Goal: Task Accomplishment & Management: Complete application form

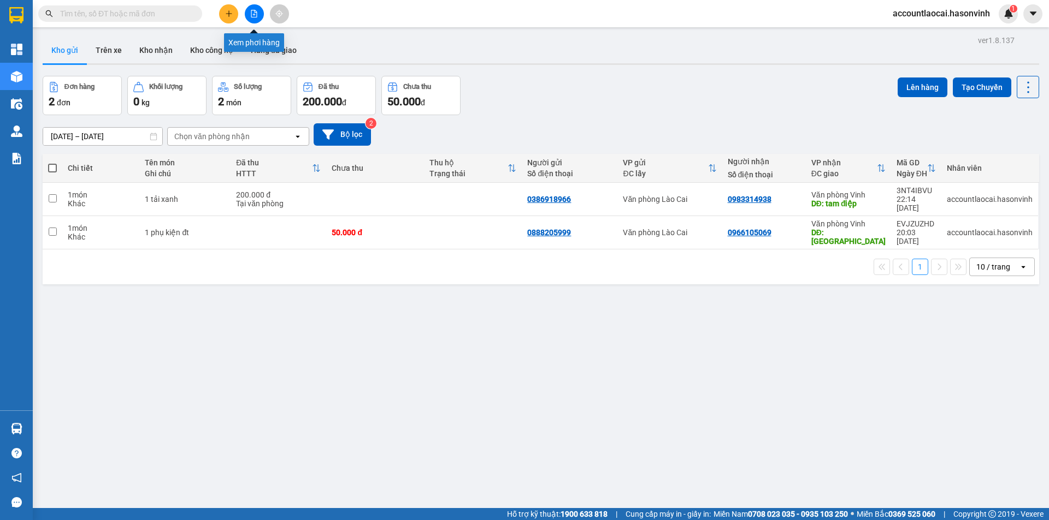
click at [257, 13] on icon "file-add" at bounding box center [254, 14] width 8 height 8
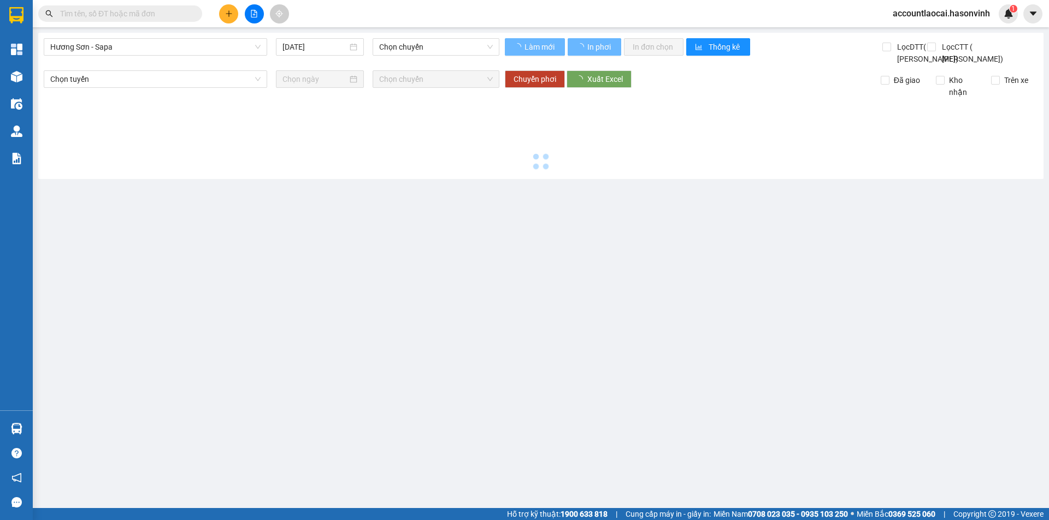
type input "13/08/2025"
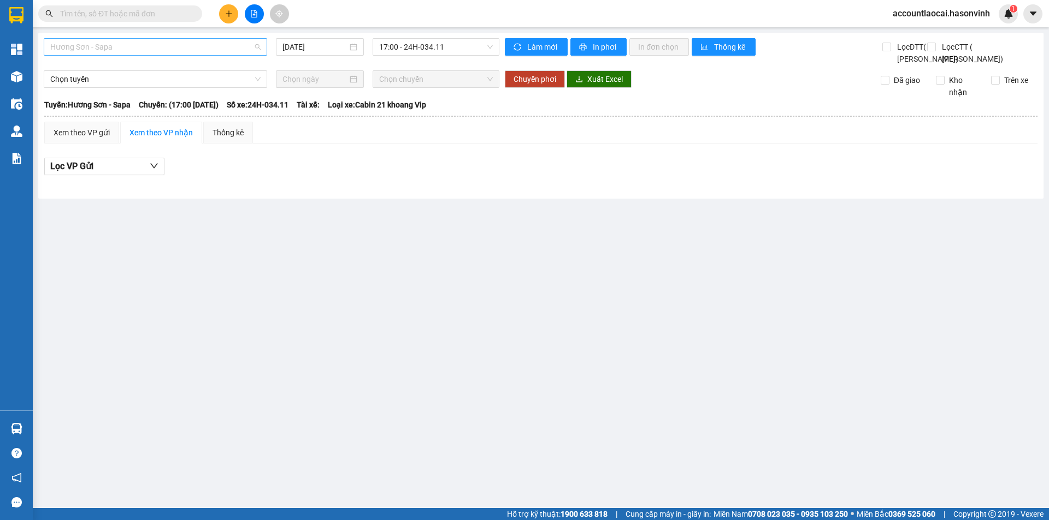
click at [155, 50] on span "Hương Sơn - Sapa" at bounding box center [155, 47] width 210 height 16
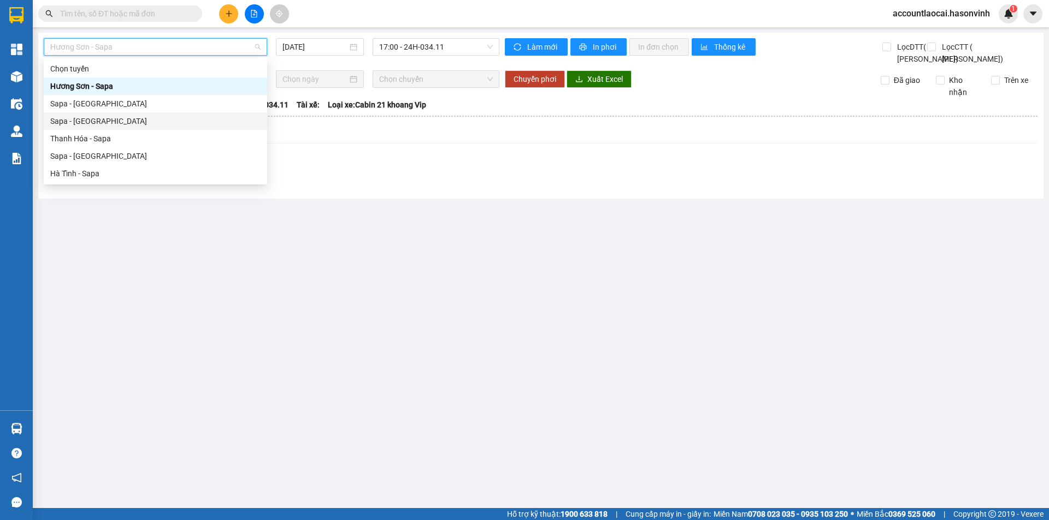
click at [96, 119] on div "Sapa - Thanh Hóa" at bounding box center [155, 121] width 210 height 12
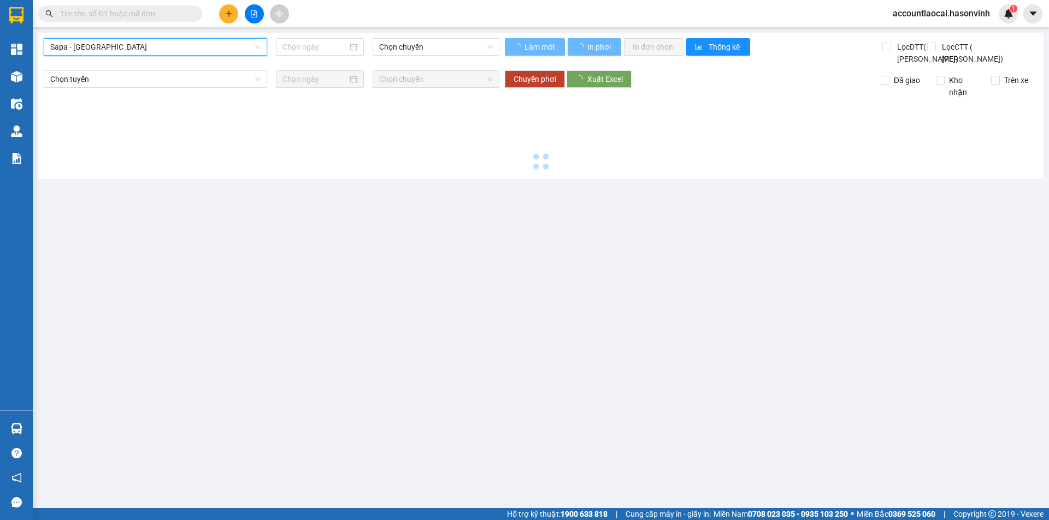
type input "13/08/2025"
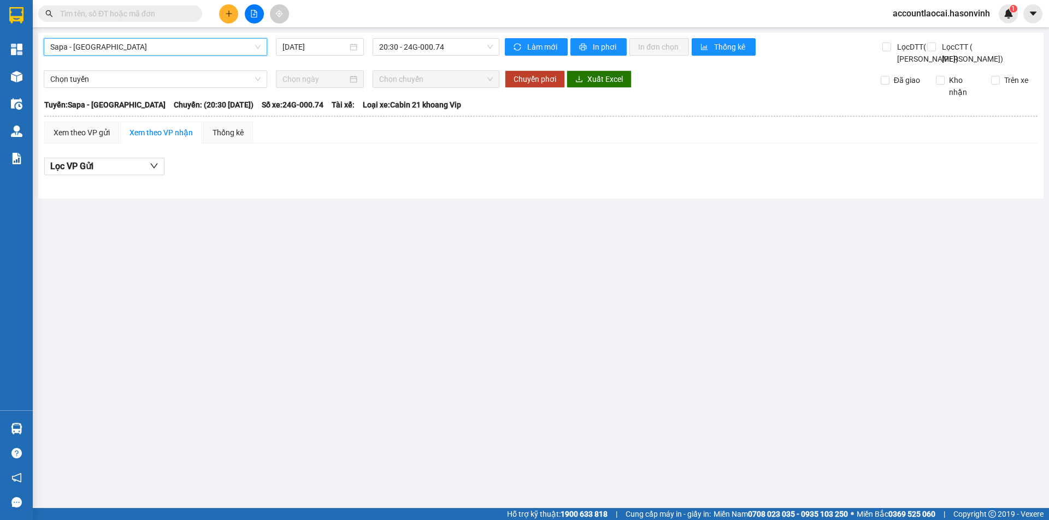
click at [124, 50] on span "Sapa - Thanh Hóa" at bounding box center [155, 47] width 210 height 16
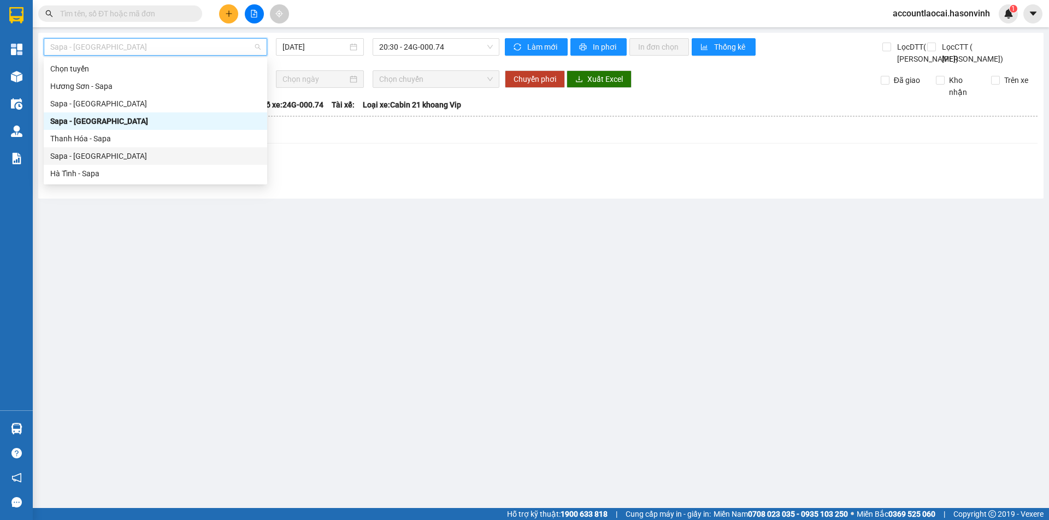
click at [72, 157] on div "Sapa - Hà Tĩnh" at bounding box center [155, 156] width 210 height 12
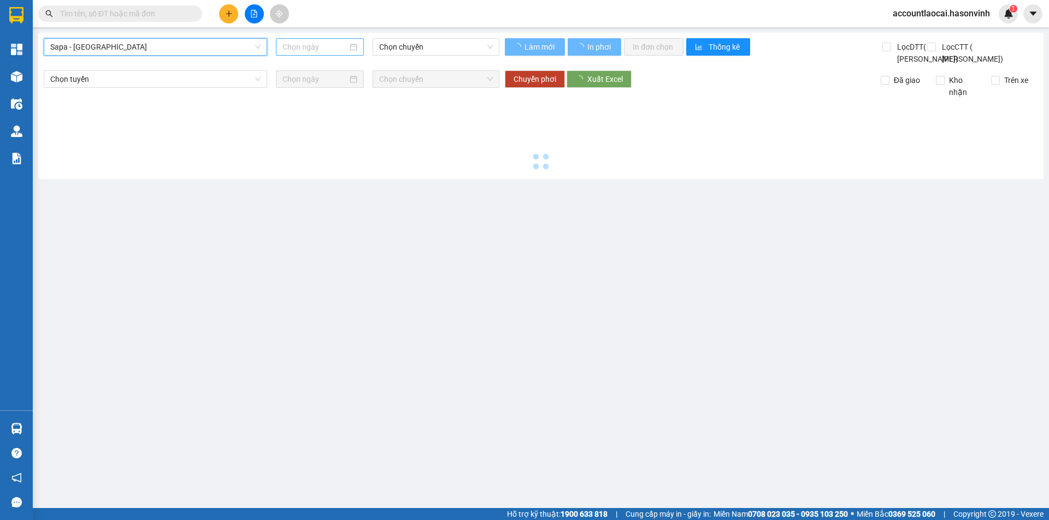
type input "13/08/2025"
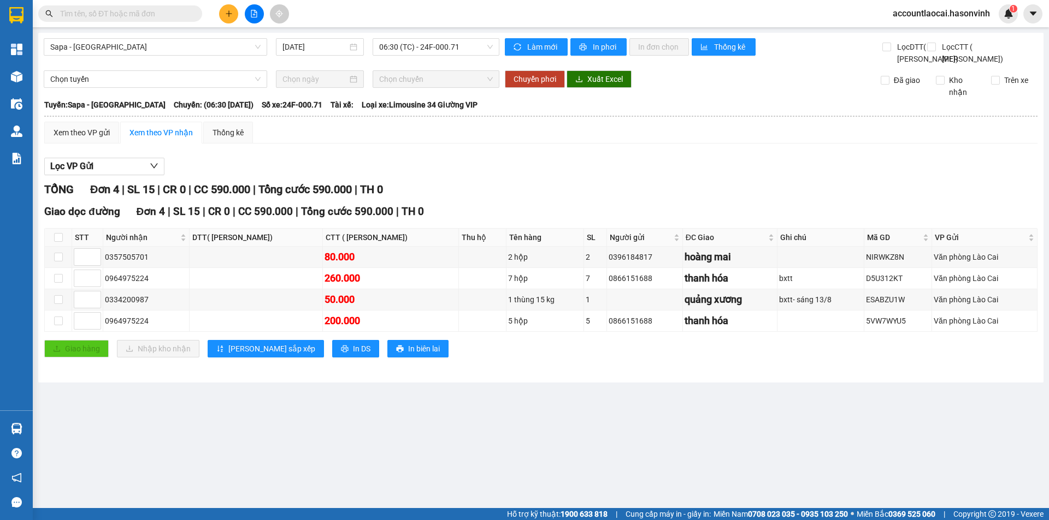
click at [99, 461] on main "Sapa - Hà Tĩnh 13/08/2025 06:30 (TC) - 24F-000.71 Làm mới In phơi In đơn chọn T…" at bounding box center [524, 254] width 1049 height 508
click at [225, 14] on icon "plus" at bounding box center [229, 14] width 8 height 8
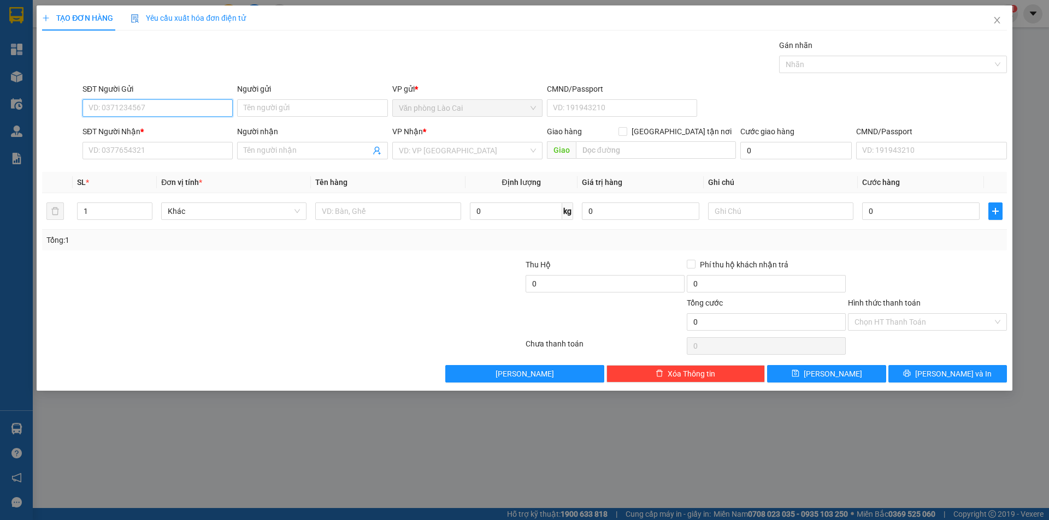
click at [211, 115] on input "SĐT Người Gửi" at bounding box center [157, 107] width 150 height 17
click at [103, 147] on div "0878268888" at bounding box center [157, 147] width 137 height 12
type input "0878268888"
type input "0963402828"
type input "yên lý"
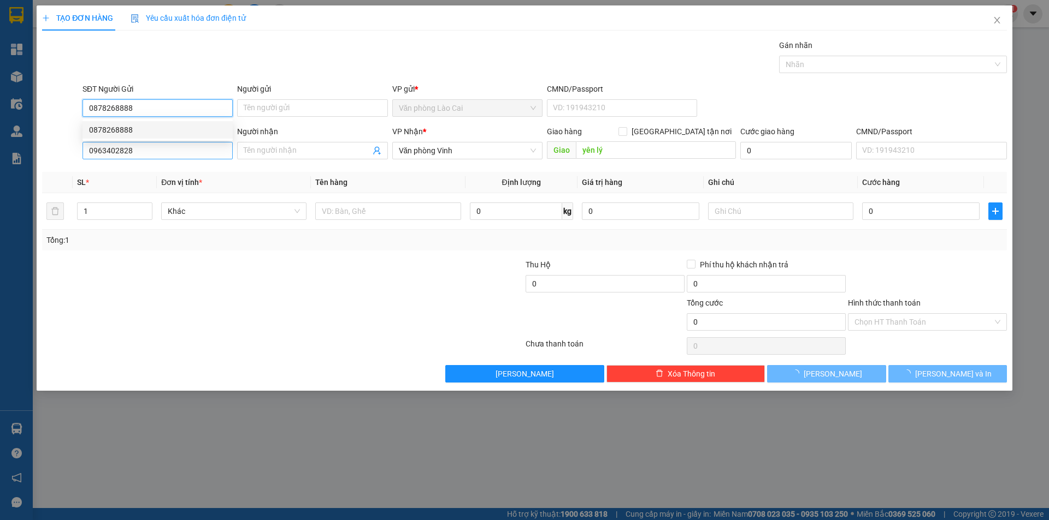
type input "50.000"
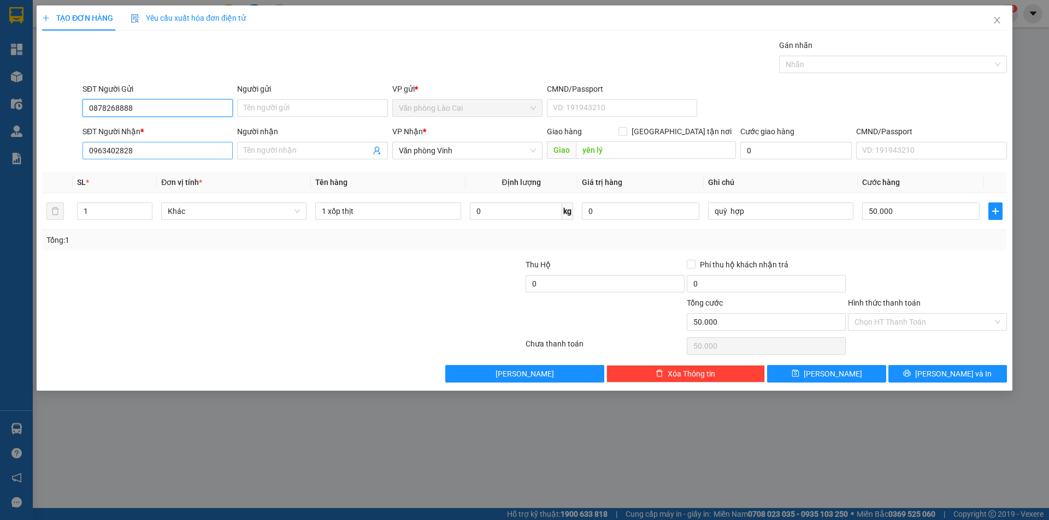
type input "0878268888"
drag, startPoint x: 155, startPoint y: 147, endPoint x: 46, endPoint y: 157, distance: 108.6
click at [46, 157] on div "SĐT Người Nhận * 0963402828 0963402828 Người nhận Tên người nhận VP Nhận * Văn …" at bounding box center [524, 145] width 967 height 38
type input "0944577555"
type input "quỳnh lưu"
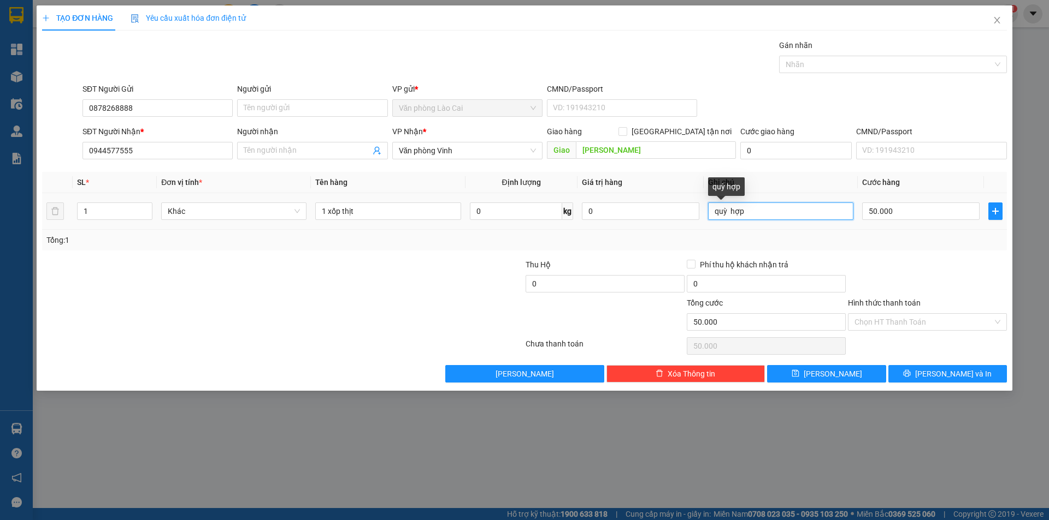
click at [761, 212] on input "quỳ hợp" at bounding box center [780, 211] width 145 height 17
type input "q"
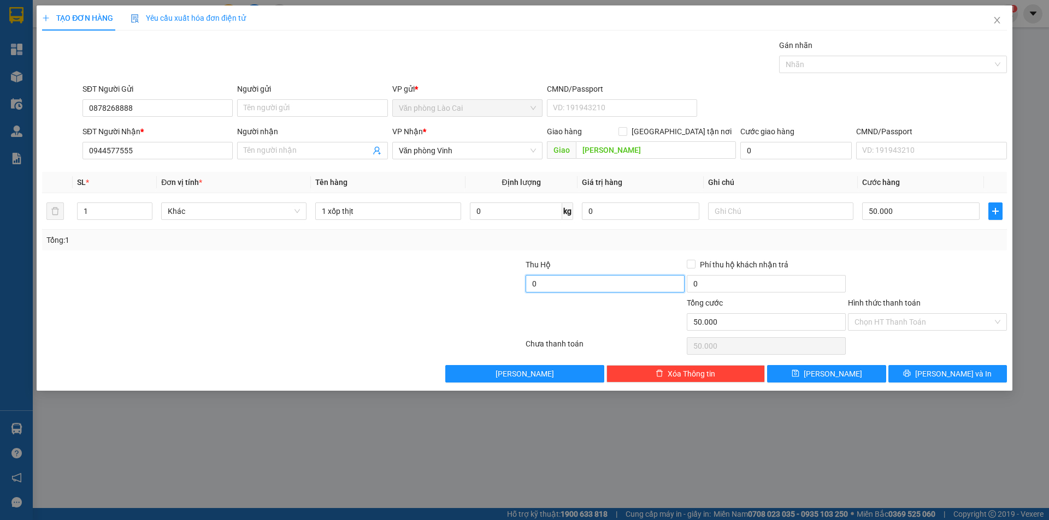
click at [564, 283] on input "0" at bounding box center [604, 283] width 159 height 17
drag, startPoint x: 571, startPoint y: 281, endPoint x: 506, endPoint y: 299, distance: 67.3
click at [506, 299] on form "Thu Hộ 565.000 Phí thu hộ khách nhận trả 0 Tổng cước 50.000 Hình thức thanh toá…" at bounding box center [524, 297] width 964 height 76
type input "830.000"
type input "15.000"
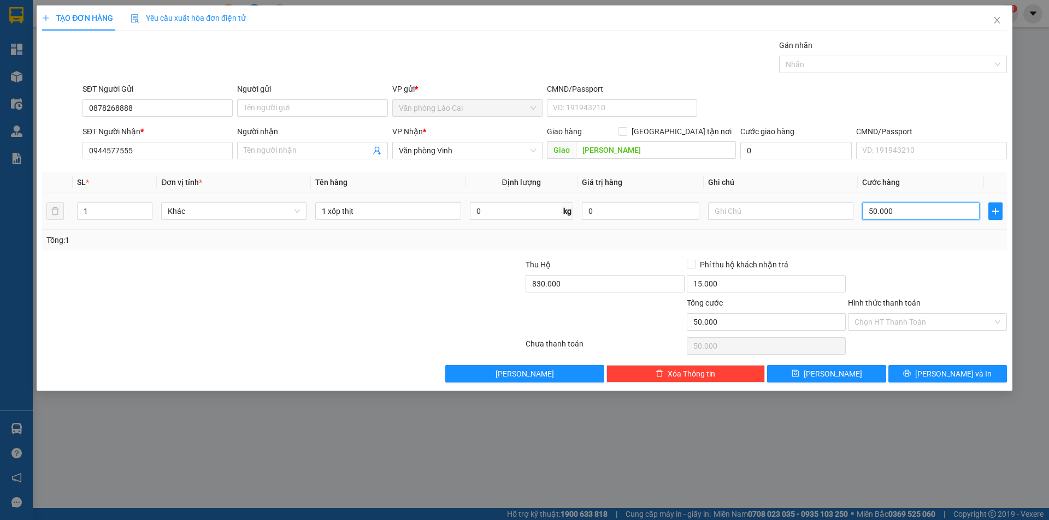
click at [918, 211] on input "50.000" at bounding box center [920, 211] width 117 height 17
type input "8"
type input "80"
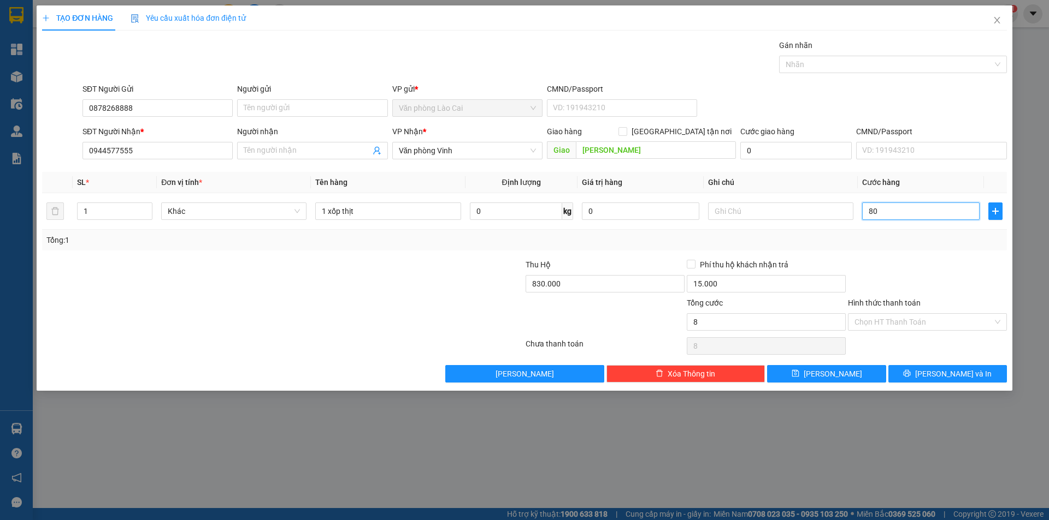
type input "80"
type input "800"
type input "8.000"
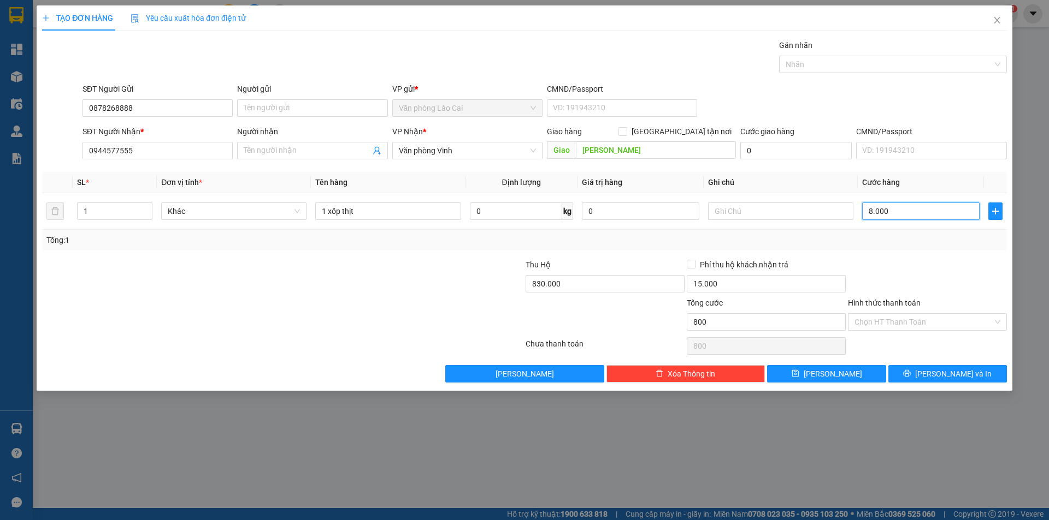
type input "8.000"
type input "80.000"
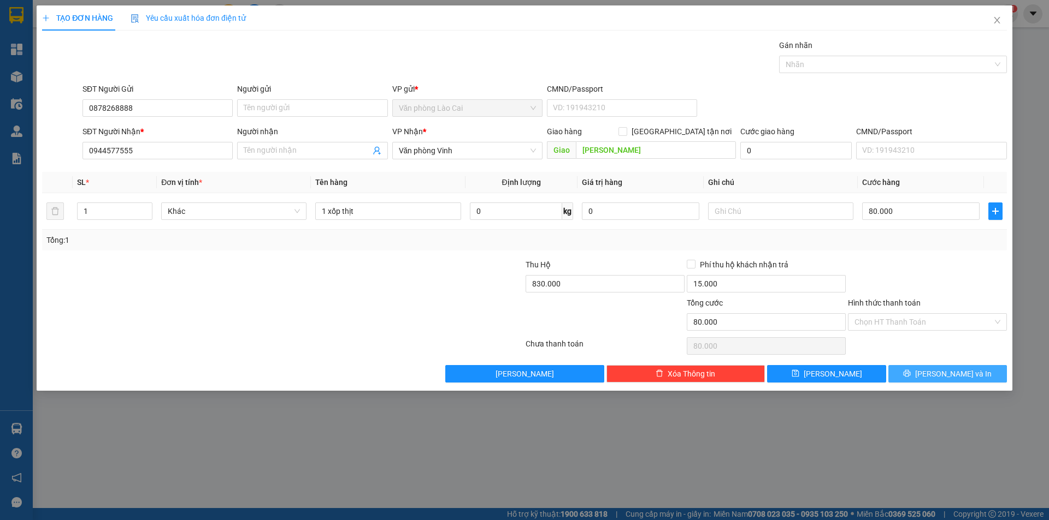
click at [909, 374] on button "Lưu và In" at bounding box center [947, 373] width 119 height 17
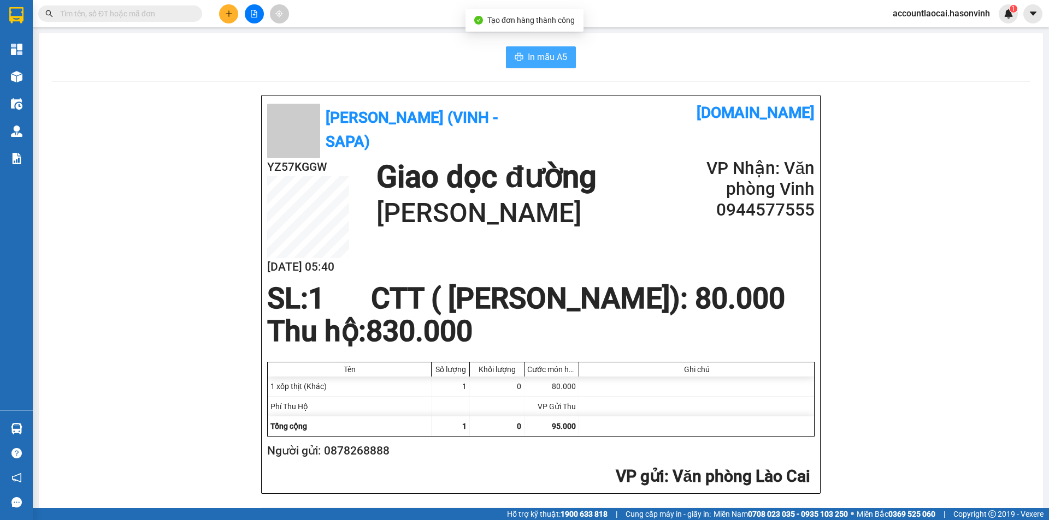
click at [535, 58] on span "In mẫu A5" at bounding box center [547, 57] width 39 height 14
click at [428, 60] on div "In mẫu A5" at bounding box center [541, 57] width 978 height 22
click at [230, 14] on icon "plus" at bounding box center [229, 14] width 8 height 8
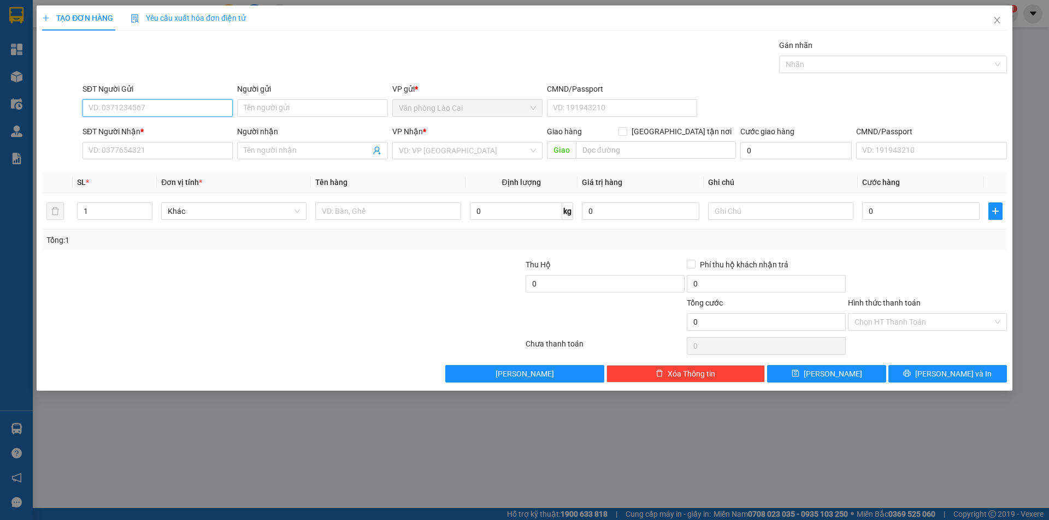
click at [149, 111] on input "SĐT Người Gửi" at bounding box center [157, 107] width 150 height 17
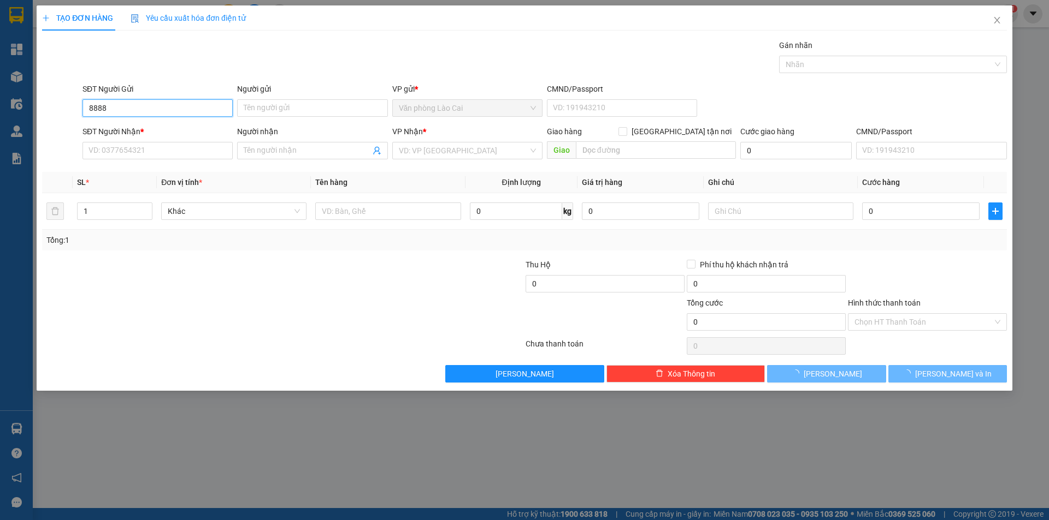
click at [164, 100] on input "8888" at bounding box center [157, 107] width 150 height 17
click at [162, 106] on input "8888" at bounding box center [157, 107] width 150 height 17
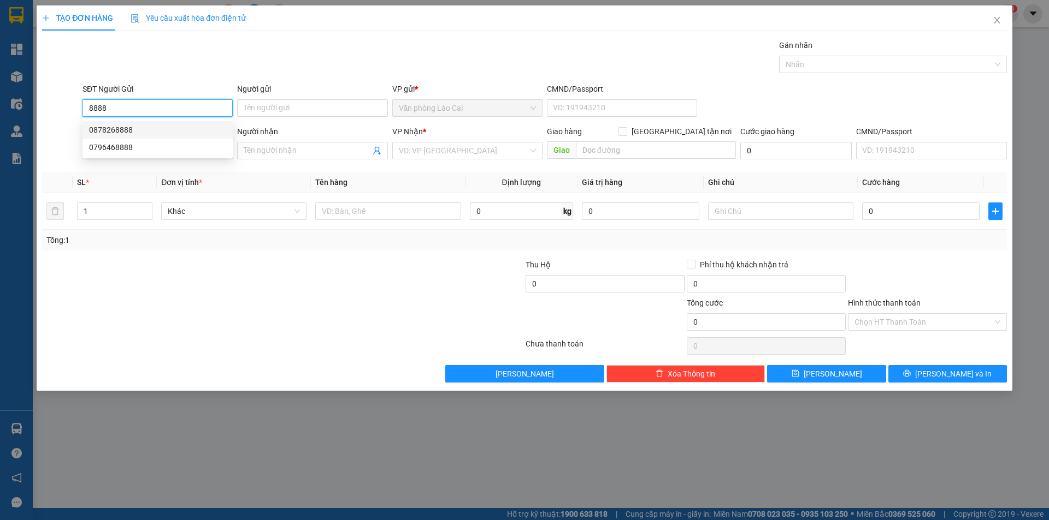
click at [108, 125] on div "0878268888" at bounding box center [157, 130] width 137 height 12
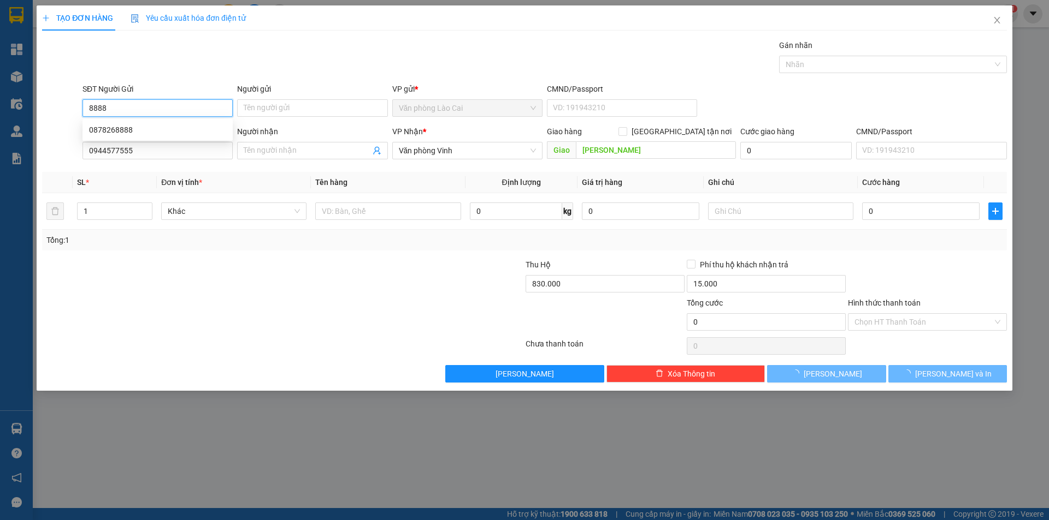
type input "0878268888"
type input "0944577555"
type input "quỳnh lưu"
type input "830.000"
type input "15.000"
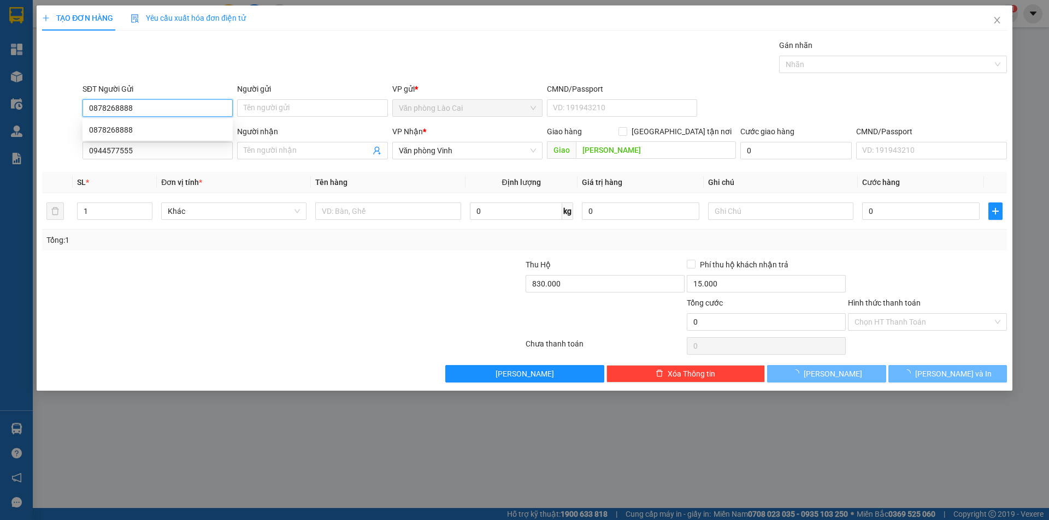
type input "80.000"
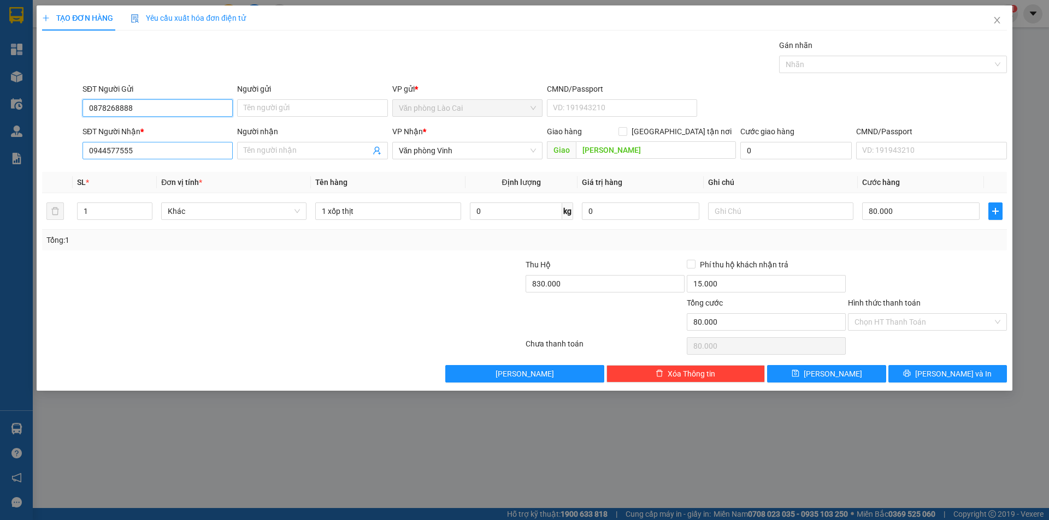
type input "0878268888"
drag, startPoint x: 146, startPoint y: 152, endPoint x: 78, endPoint y: 159, distance: 68.0
click at [78, 159] on div "SĐT Người Nhận * 0944577555 Người nhận Tên người nhận VP Nhận * Văn phòng Vinh …" at bounding box center [524, 145] width 967 height 38
type input "0944858693"
type input "tránh vinh"
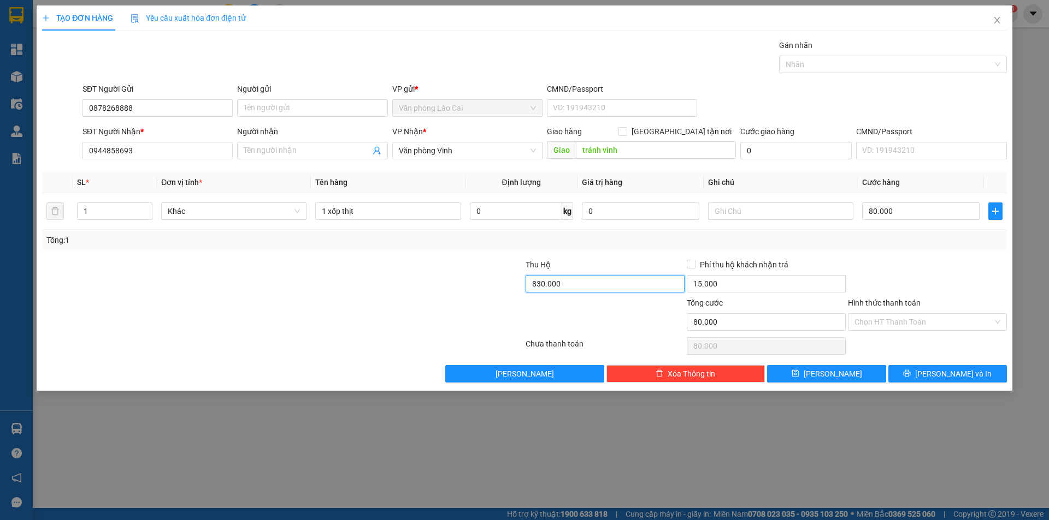
click at [589, 282] on input "830.000" at bounding box center [604, 283] width 159 height 17
type input "970"
click at [911, 214] on input "80.000" at bounding box center [920, 211] width 117 height 17
click at [945, 377] on span "Lưu và In" at bounding box center [953, 374] width 76 height 12
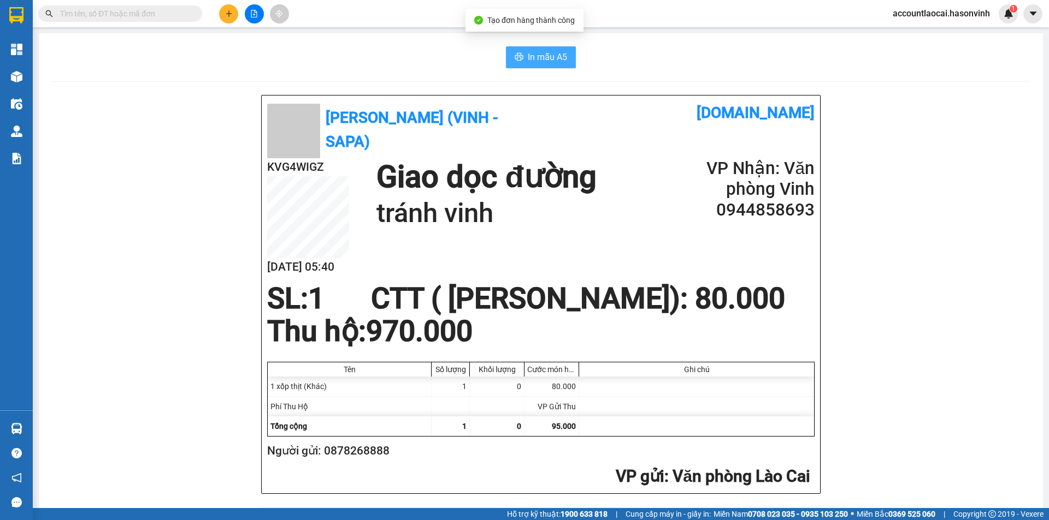
click at [547, 48] on button "In mẫu A5" at bounding box center [541, 57] width 70 height 22
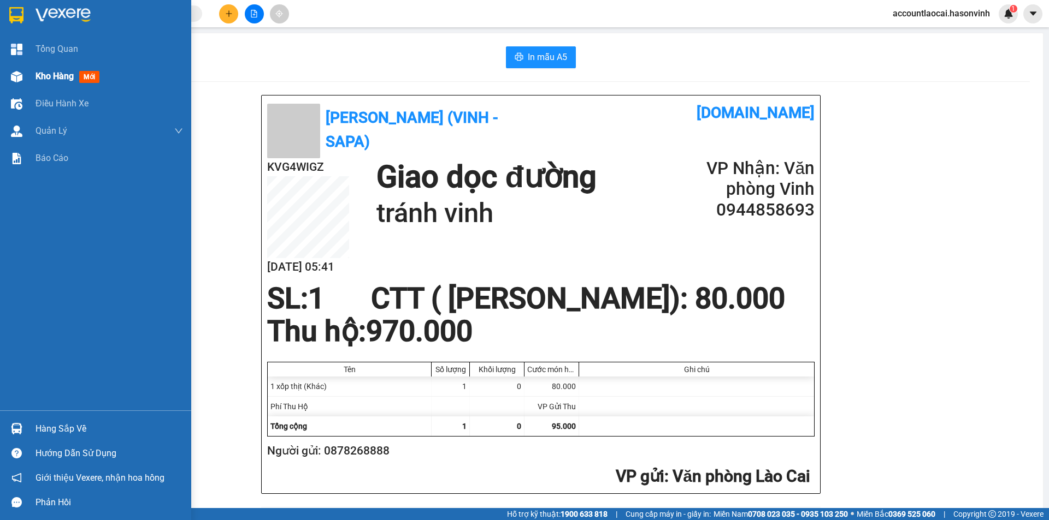
click at [54, 77] on span "Kho hàng" at bounding box center [54, 76] width 38 height 10
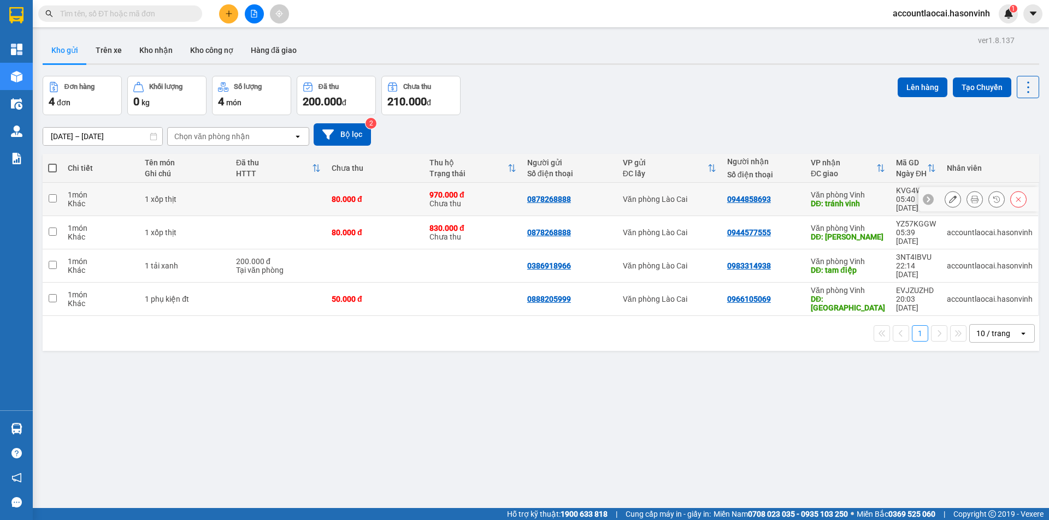
click at [50, 194] on input "checkbox" at bounding box center [53, 198] width 8 height 8
checkbox input "true"
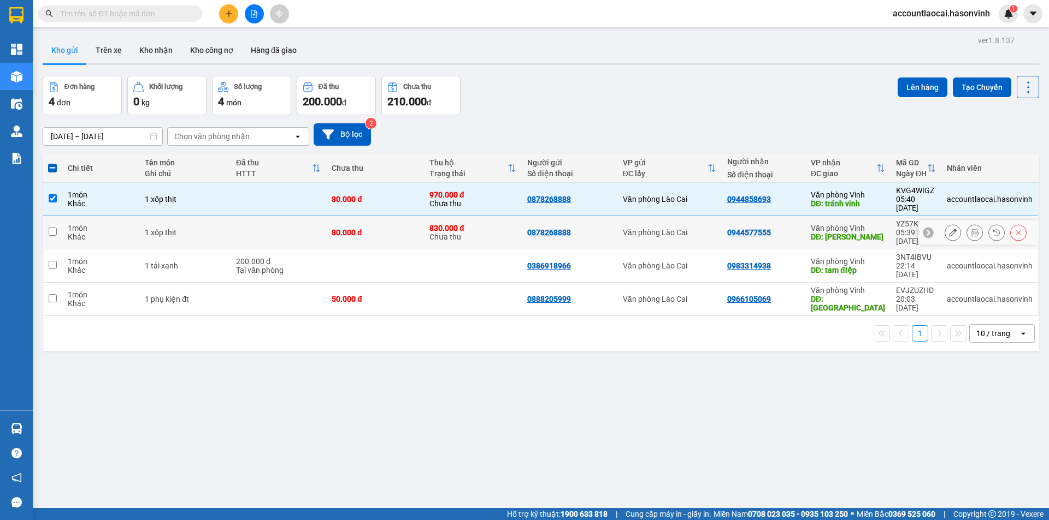
click at [52, 223] on td at bounding box center [53, 232] width 20 height 33
checkbox input "true"
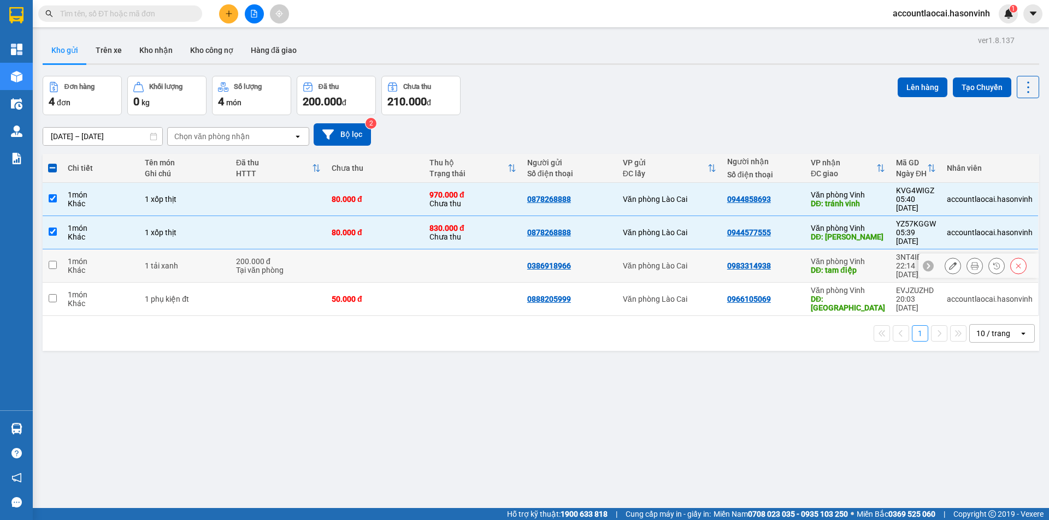
click at [56, 261] on input "checkbox" at bounding box center [53, 265] width 8 height 8
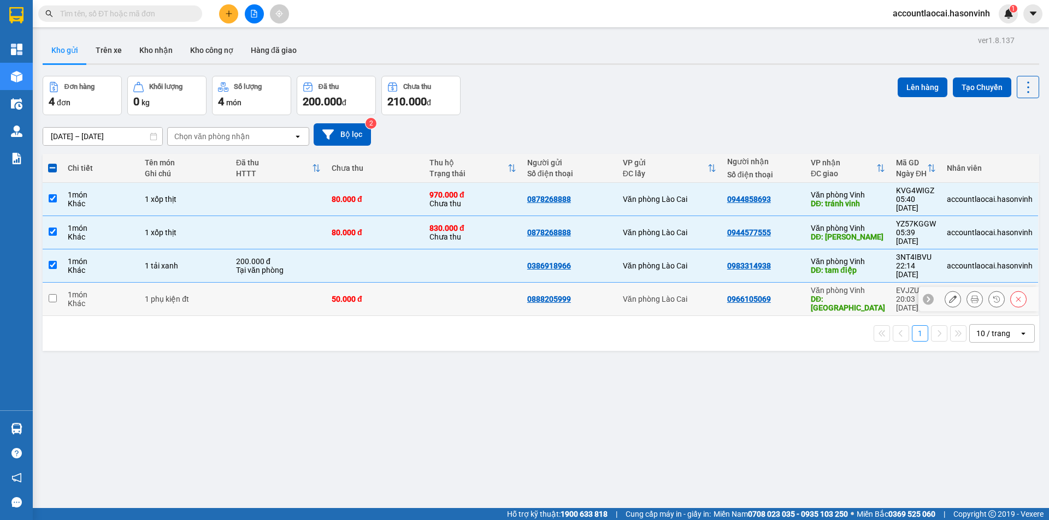
click at [53, 294] on input "checkbox" at bounding box center [53, 298] width 8 height 8
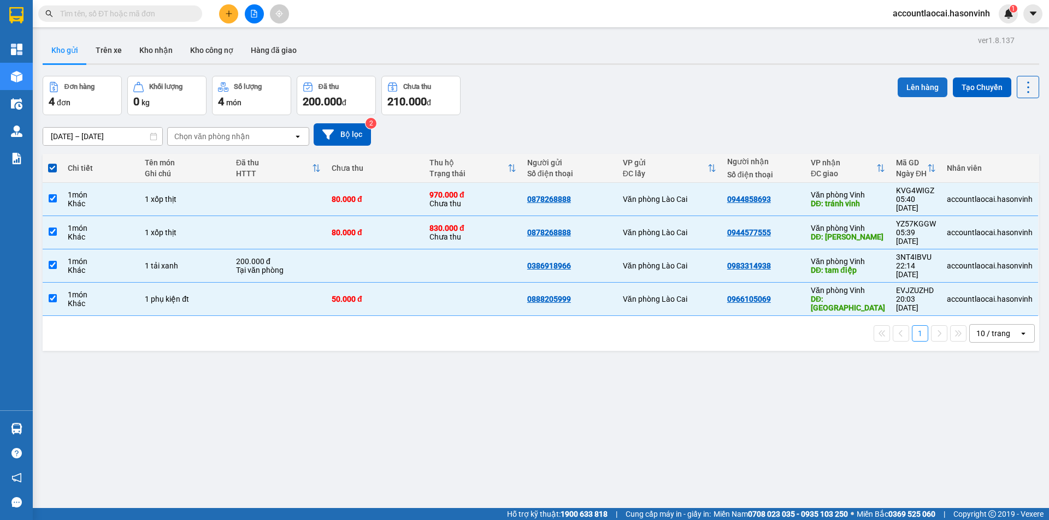
click at [915, 86] on button "Lên hàng" at bounding box center [922, 88] width 50 height 20
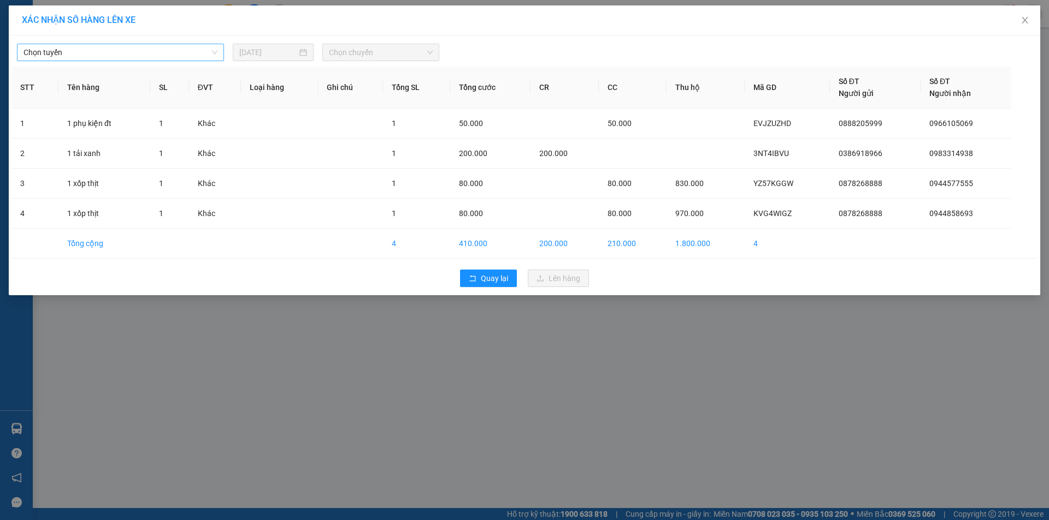
click at [141, 52] on span "Chọn tuyến" at bounding box center [120, 52] width 194 height 16
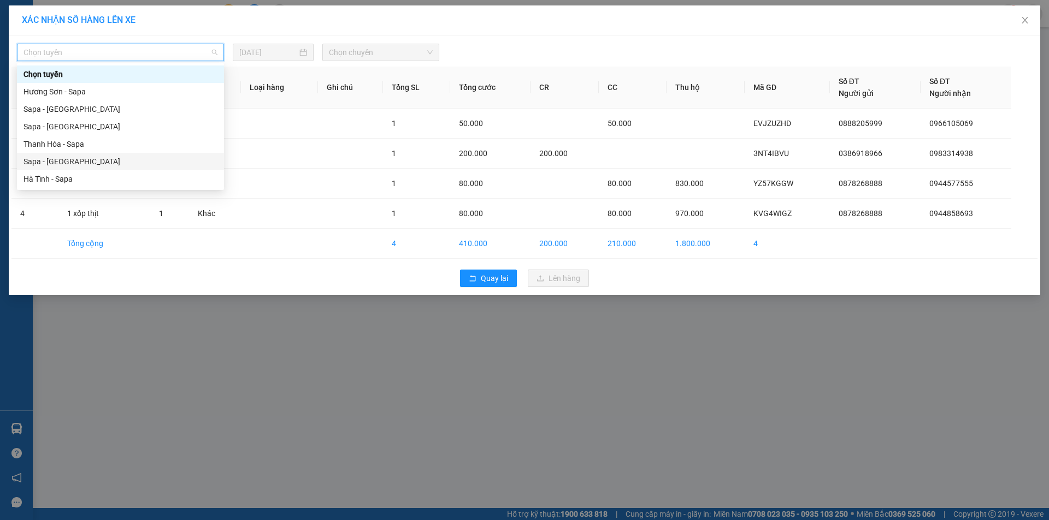
click at [55, 162] on div "Sapa - Hà Tĩnh" at bounding box center [120, 162] width 194 height 12
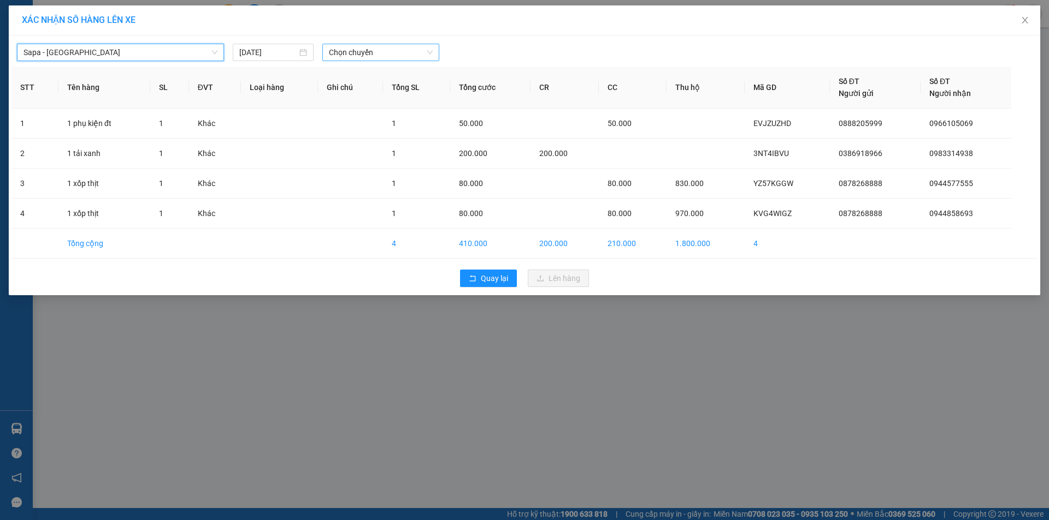
click at [380, 54] on span "Chọn chuyến" at bounding box center [381, 52] width 104 height 16
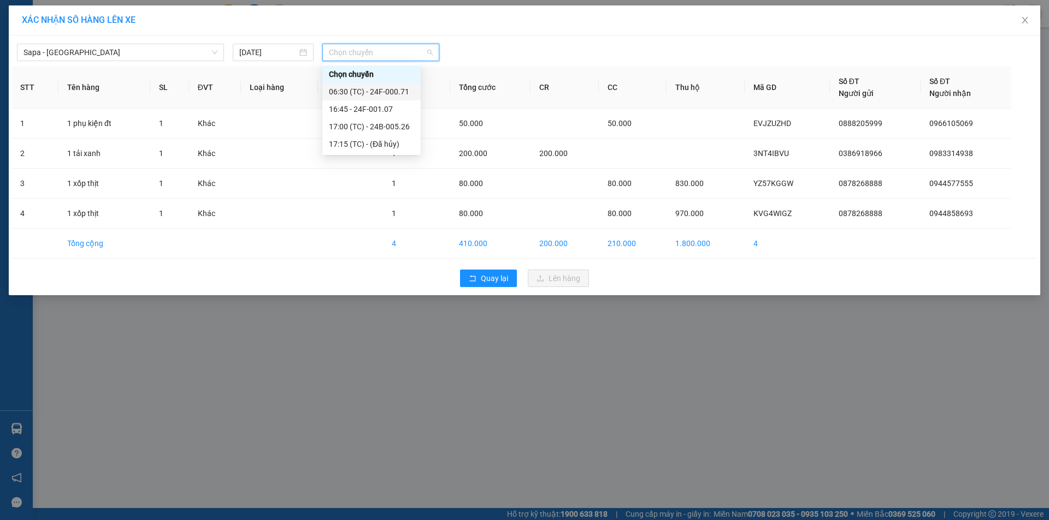
click at [388, 85] on div "06:30 (TC) - 24F-000.71" at bounding box center [371, 91] width 98 height 17
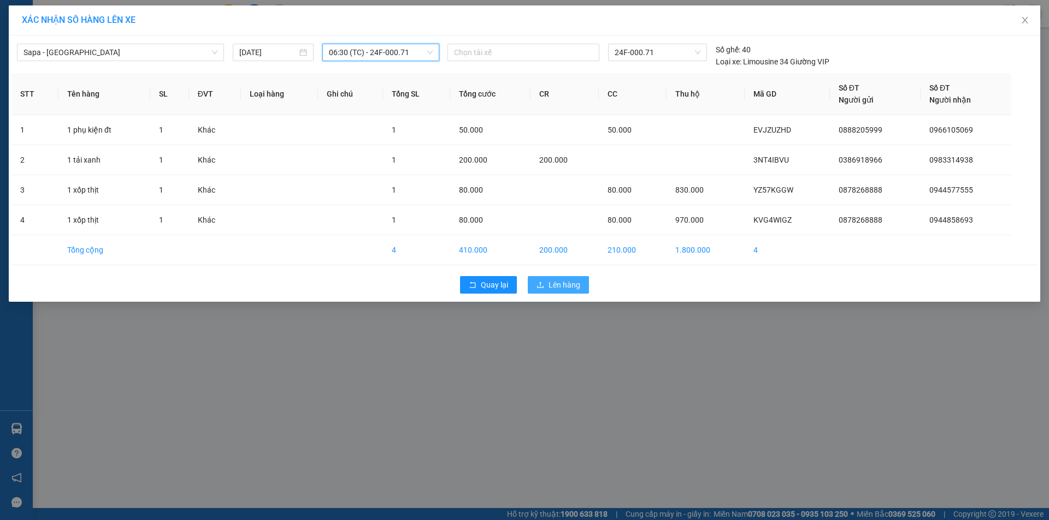
click at [559, 281] on span "Lên hàng" at bounding box center [564, 285] width 32 height 12
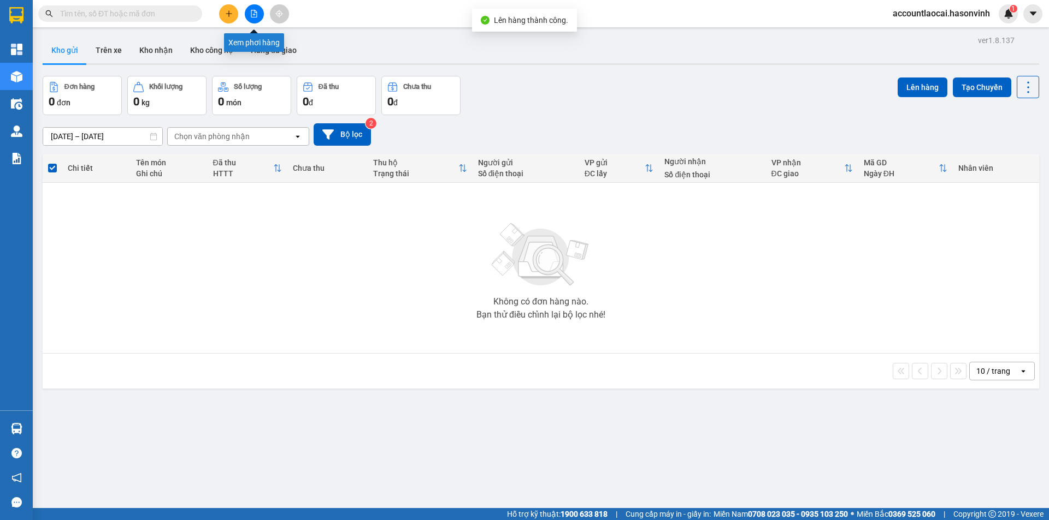
click at [256, 10] on icon "file-add" at bounding box center [254, 14] width 8 height 8
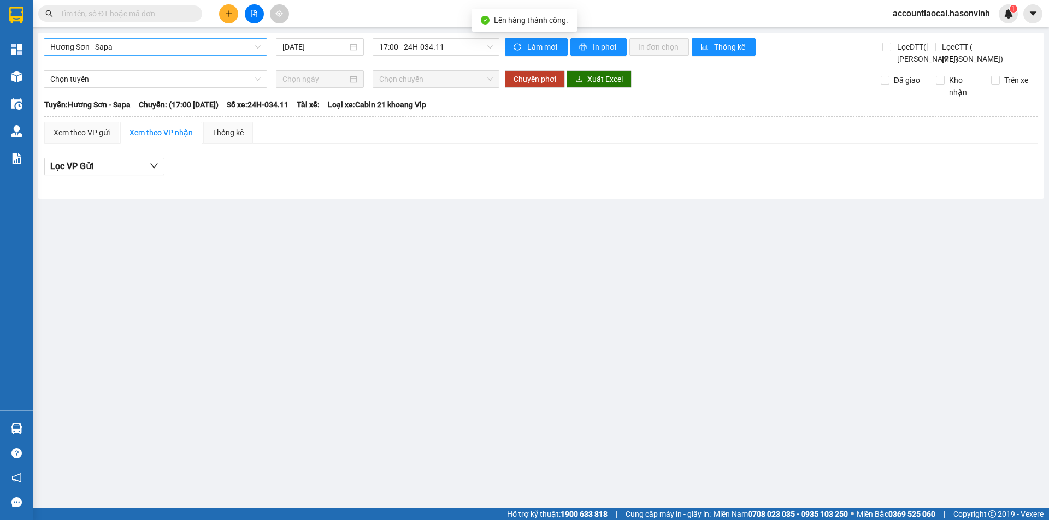
click at [143, 45] on span "Hương Sơn - Sapa" at bounding box center [155, 47] width 210 height 16
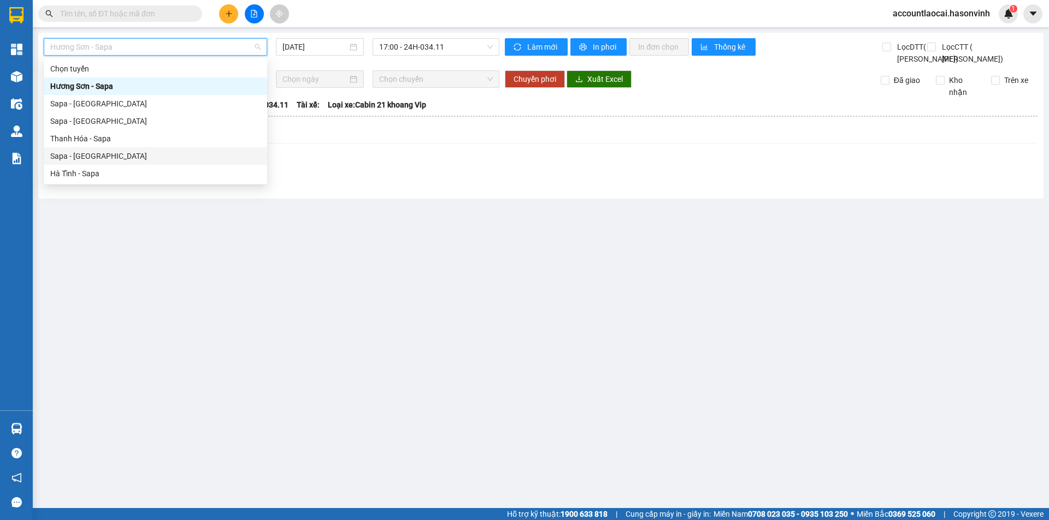
click at [93, 153] on div "Sapa - Hà Tĩnh" at bounding box center [155, 156] width 210 height 12
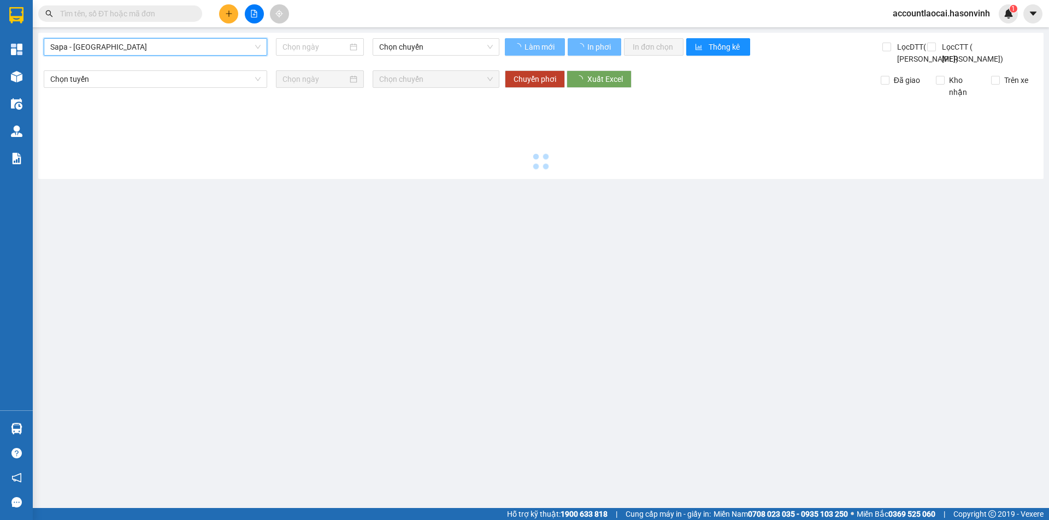
type input "13/08/2025"
